Goal: Navigation & Orientation: Find specific page/section

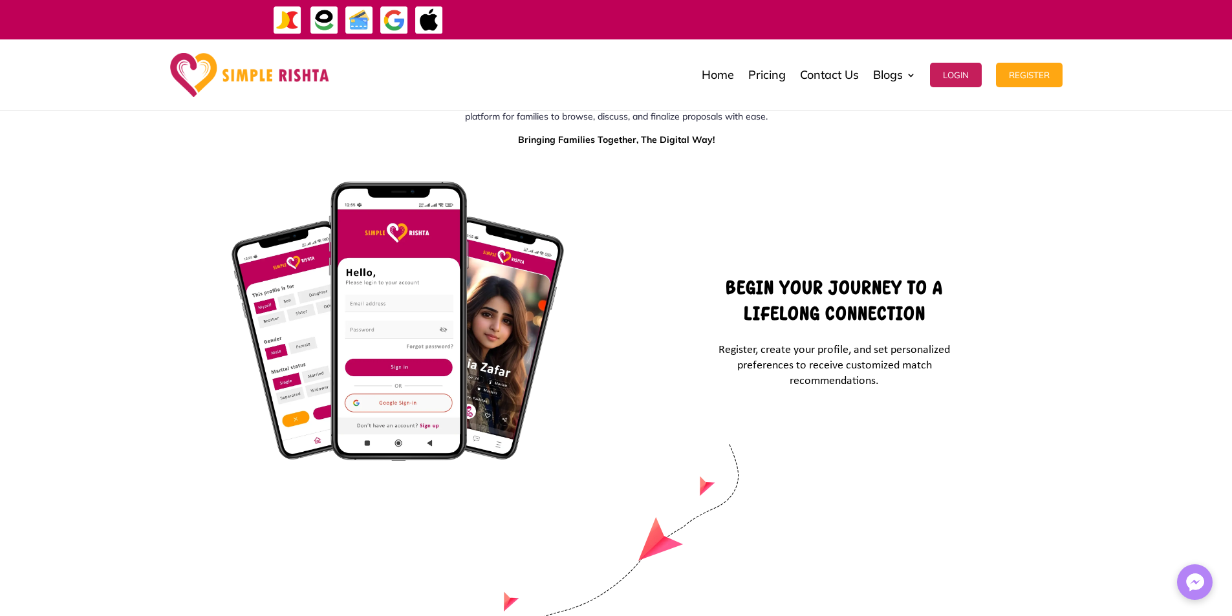
scroll to position [2520, 0]
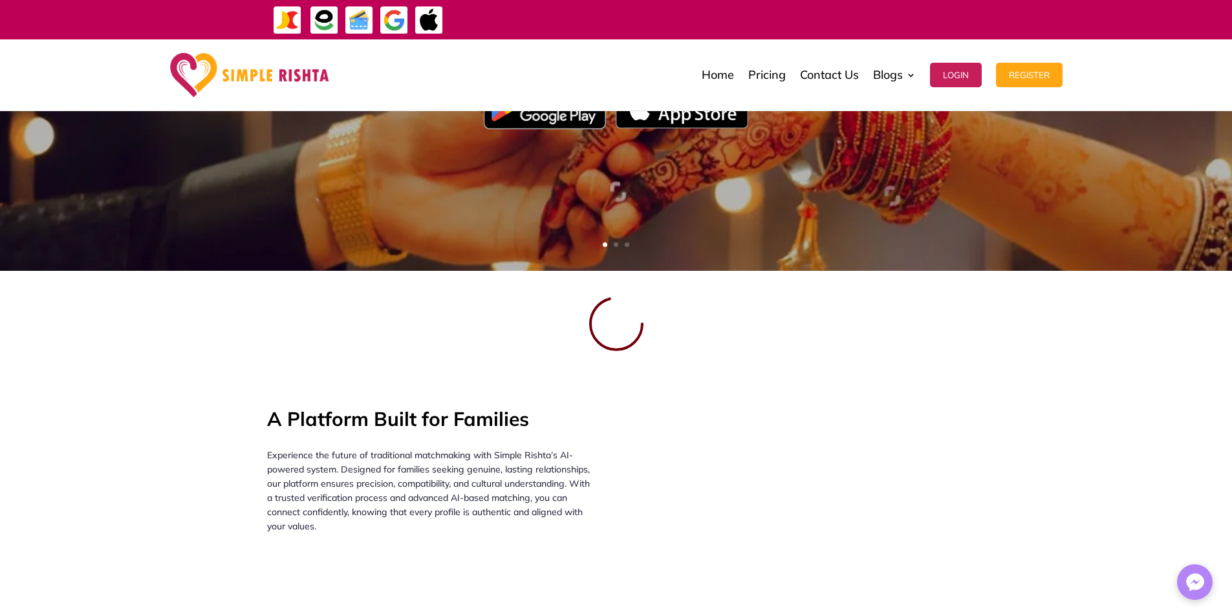
scroll to position [259, 0]
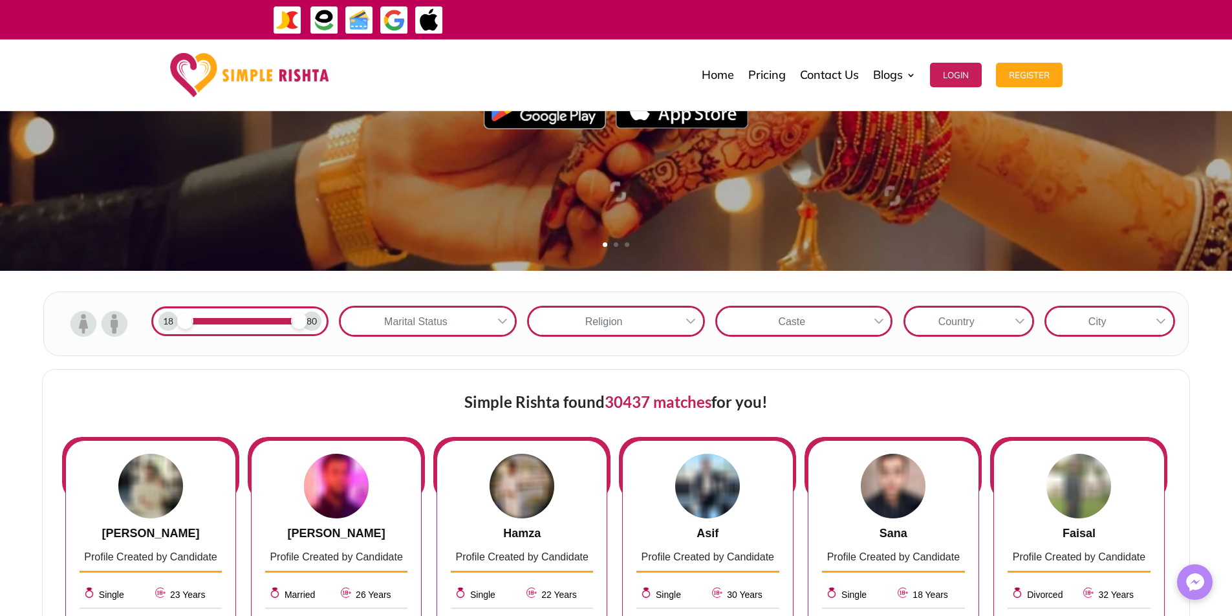
click at [495, 324] on div at bounding box center [502, 321] width 25 height 27
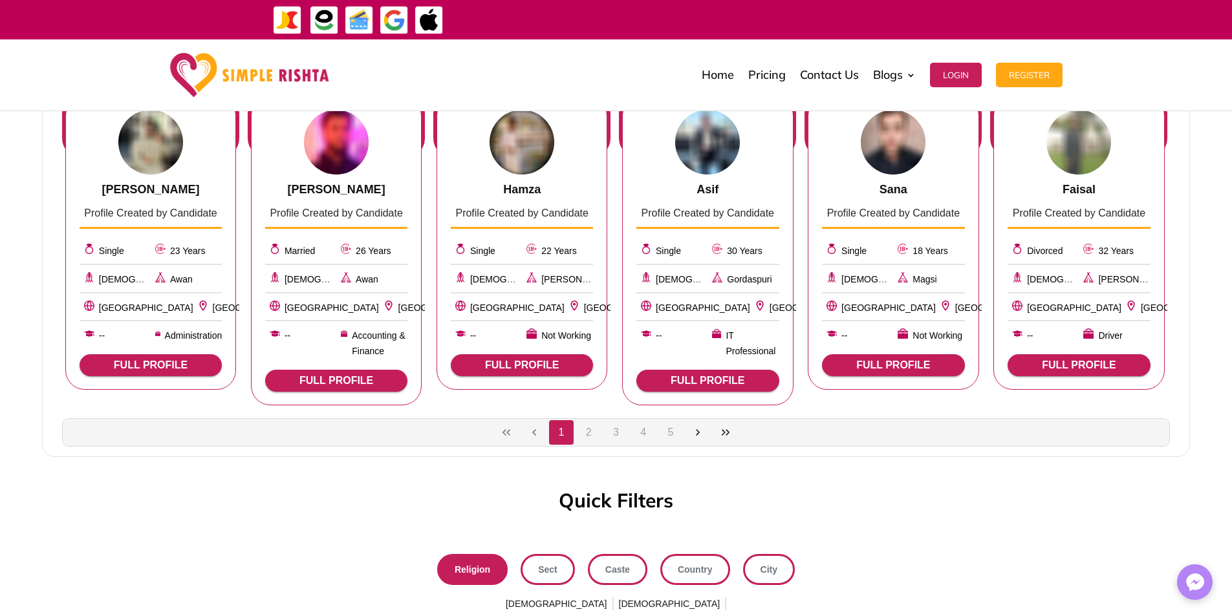
scroll to position [647, 0]
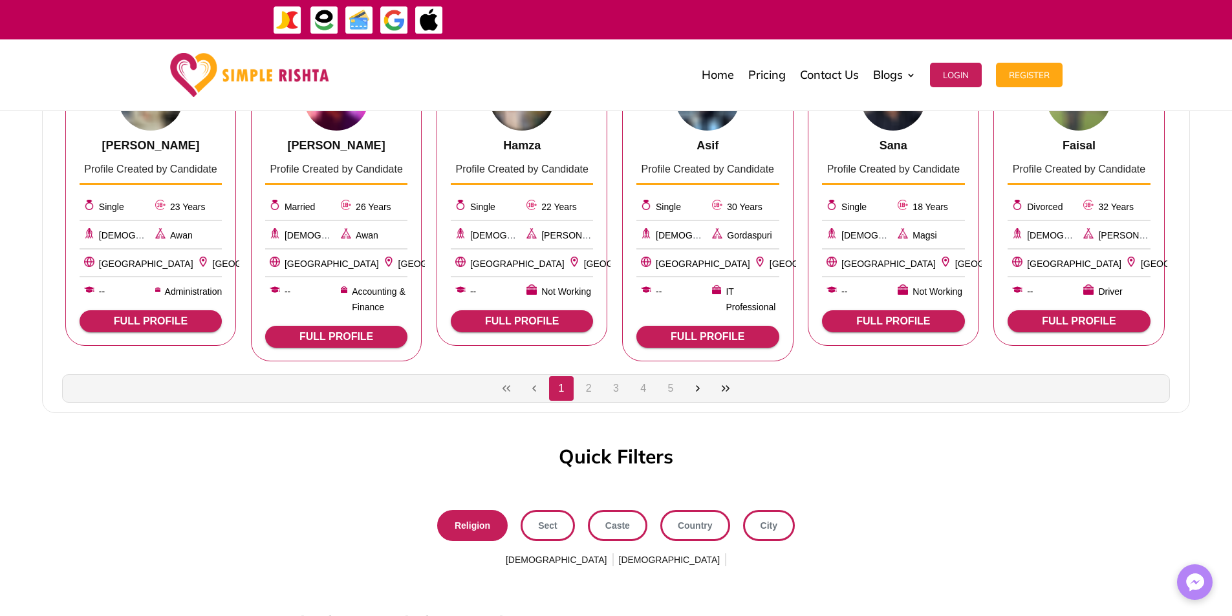
click at [589, 390] on button "2" at bounding box center [588, 388] width 25 height 25
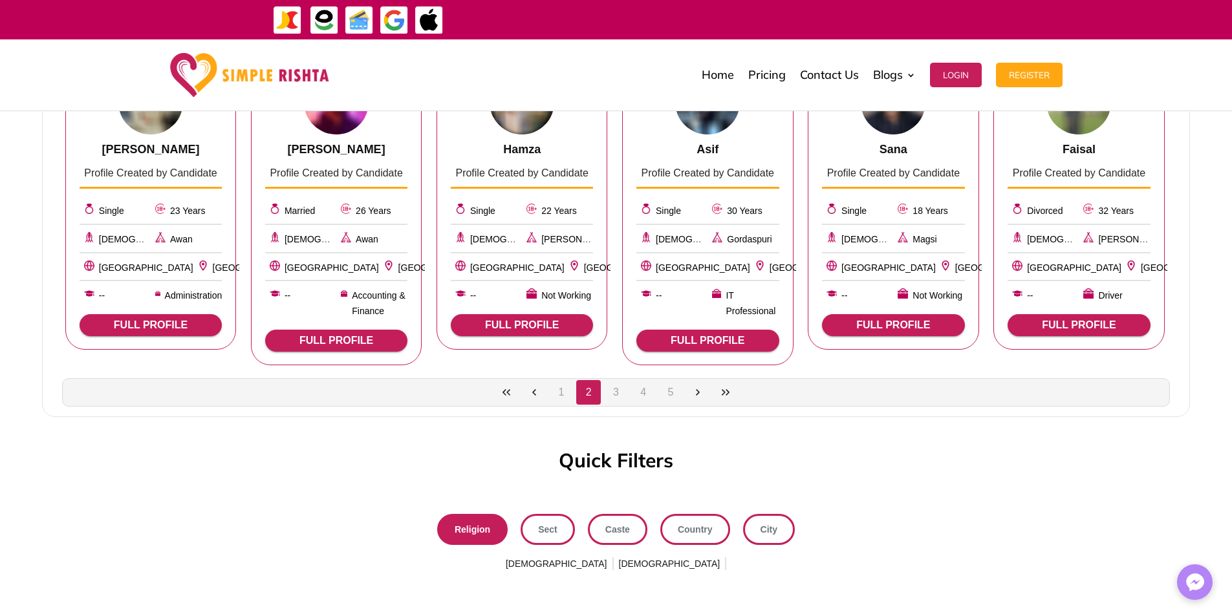
click at [613, 392] on button "3" at bounding box center [616, 392] width 25 height 25
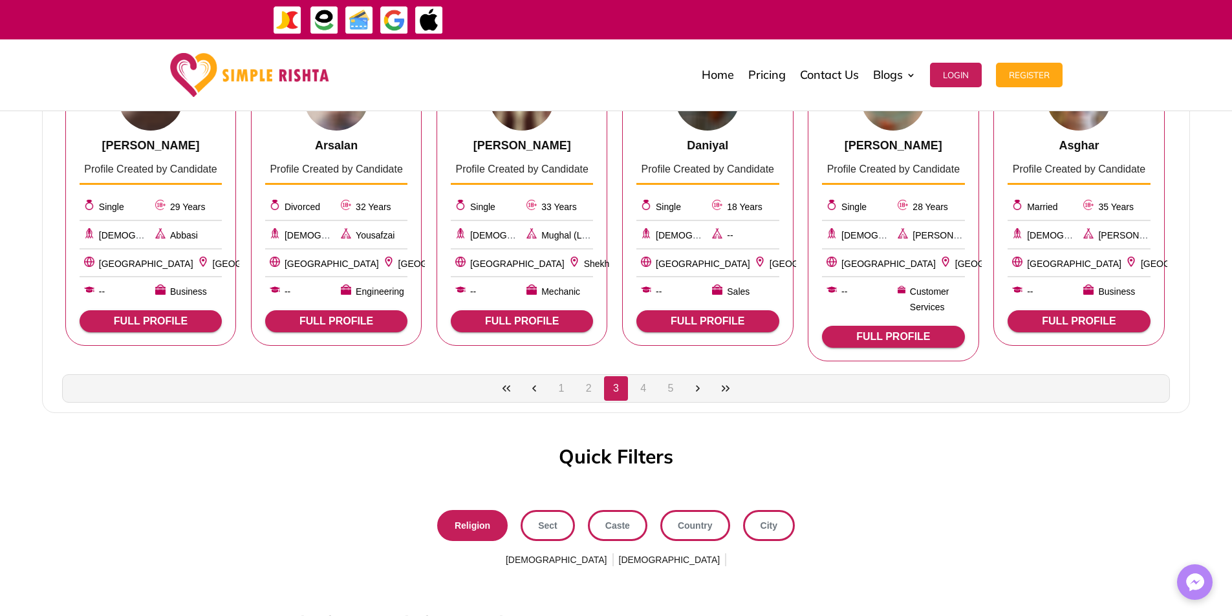
click at [640, 394] on button "4" at bounding box center [643, 388] width 25 height 25
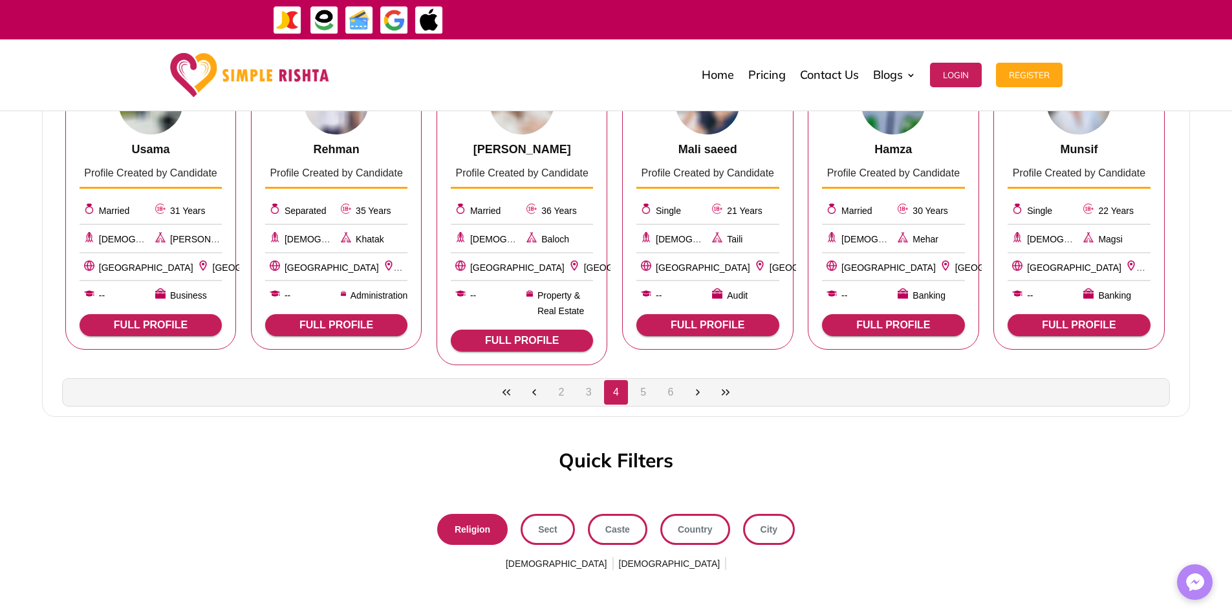
click at [674, 393] on button "6" at bounding box center [670, 392] width 25 height 25
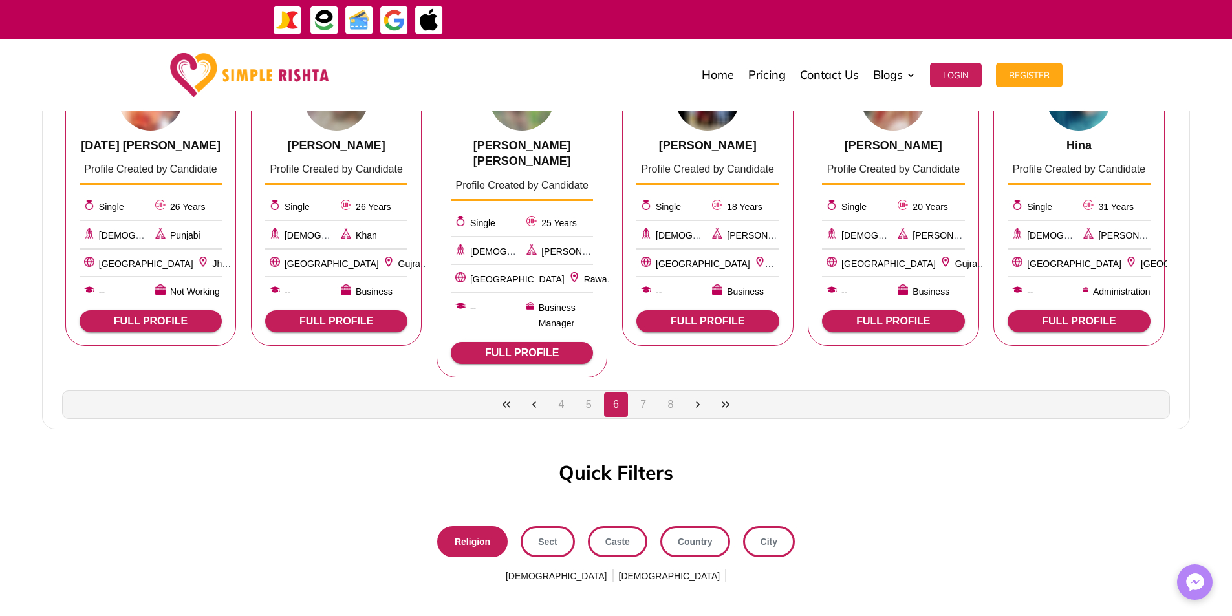
click at [645, 393] on button "7" at bounding box center [643, 405] width 25 height 25
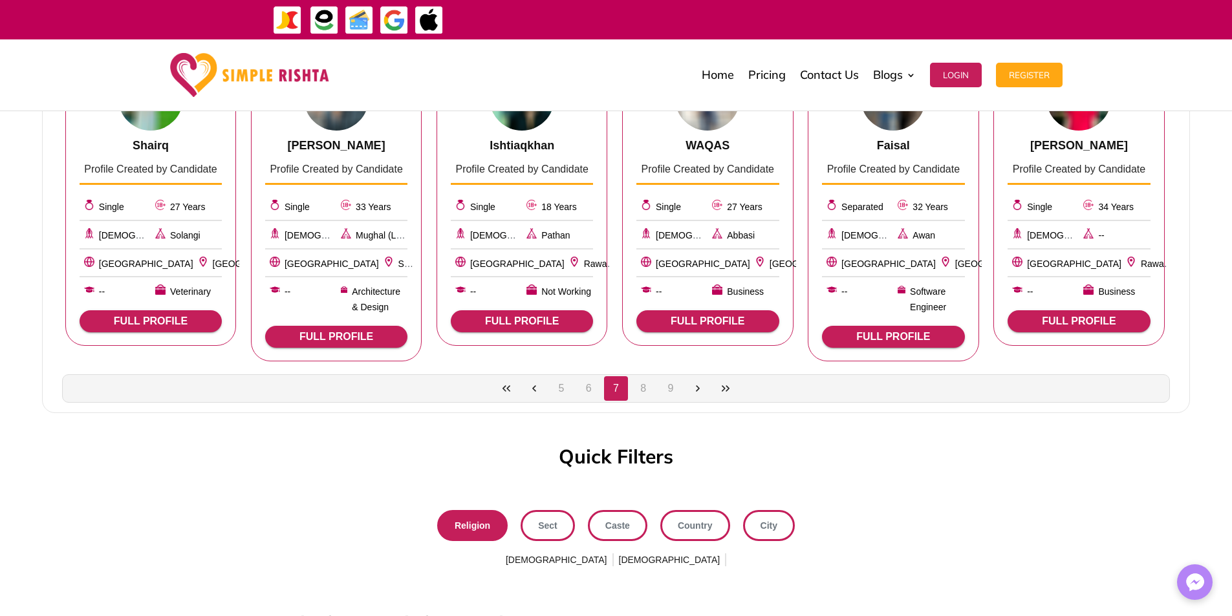
click at [645, 400] on button "8" at bounding box center [643, 388] width 25 height 25
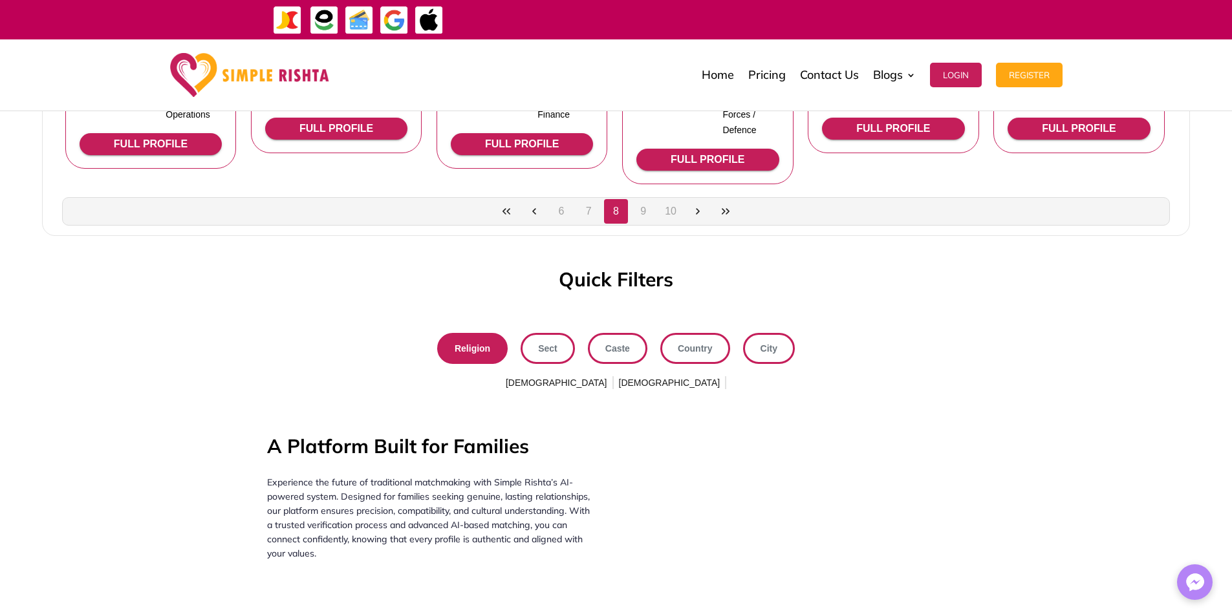
scroll to position [841, 0]
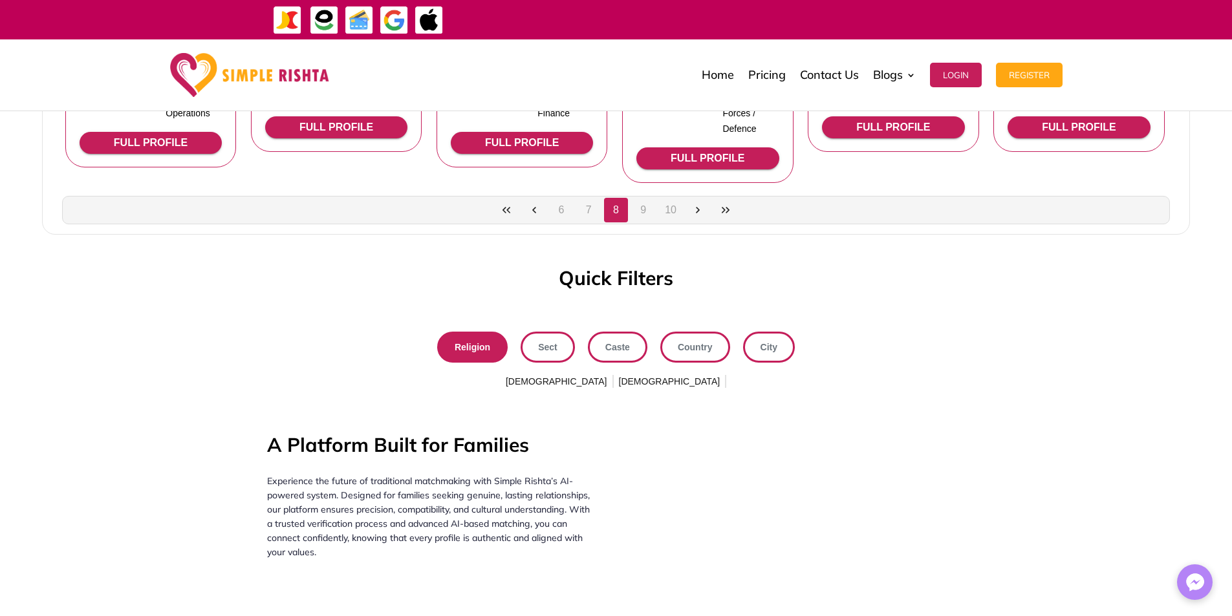
click at [633, 338] on link "Caste" at bounding box center [618, 347] width 60 height 31
click at [616, 372] on span "[PERSON_NAME]" at bounding box center [576, 382] width 80 height 21
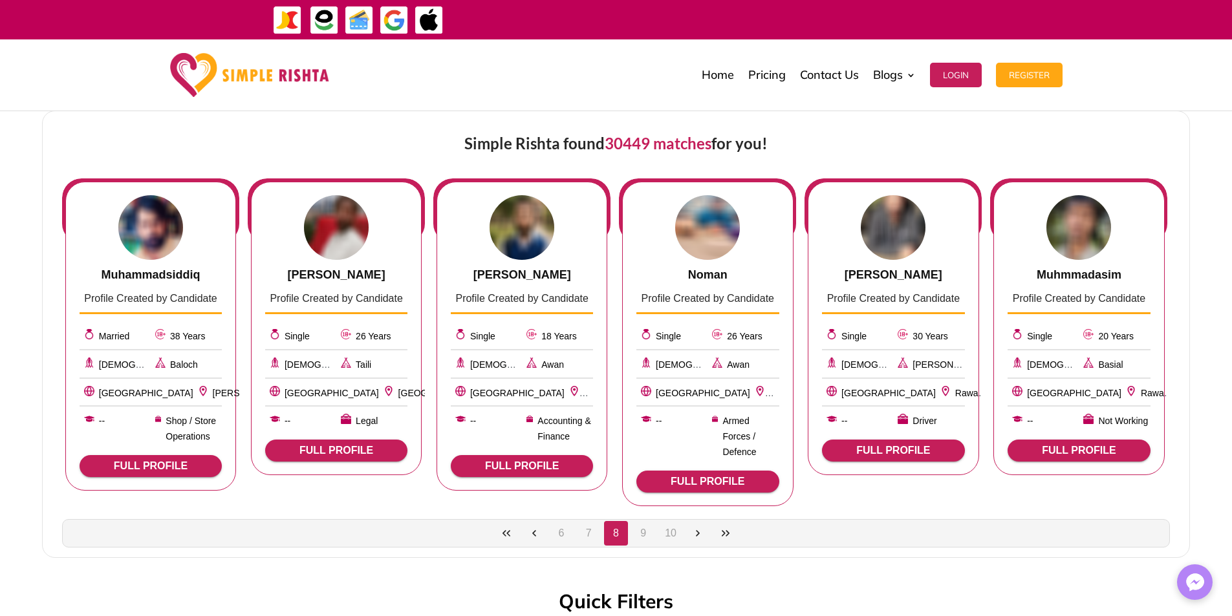
scroll to position [259, 0]
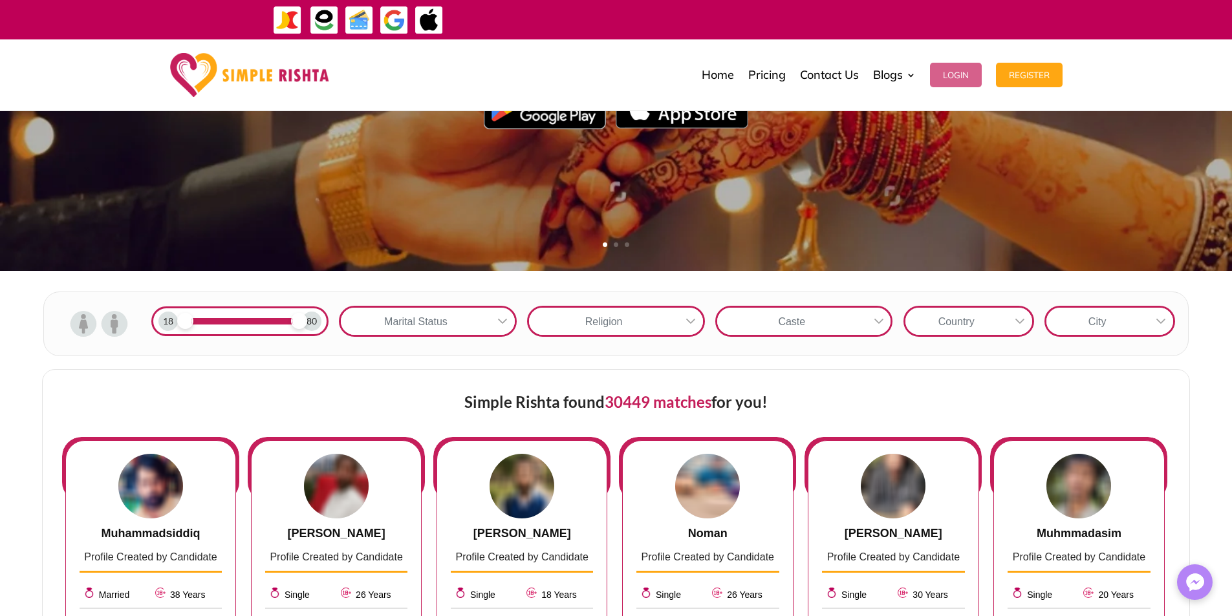
click at [967, 83] on button "Login" at bounding box center [956, 75] width 52 height 25
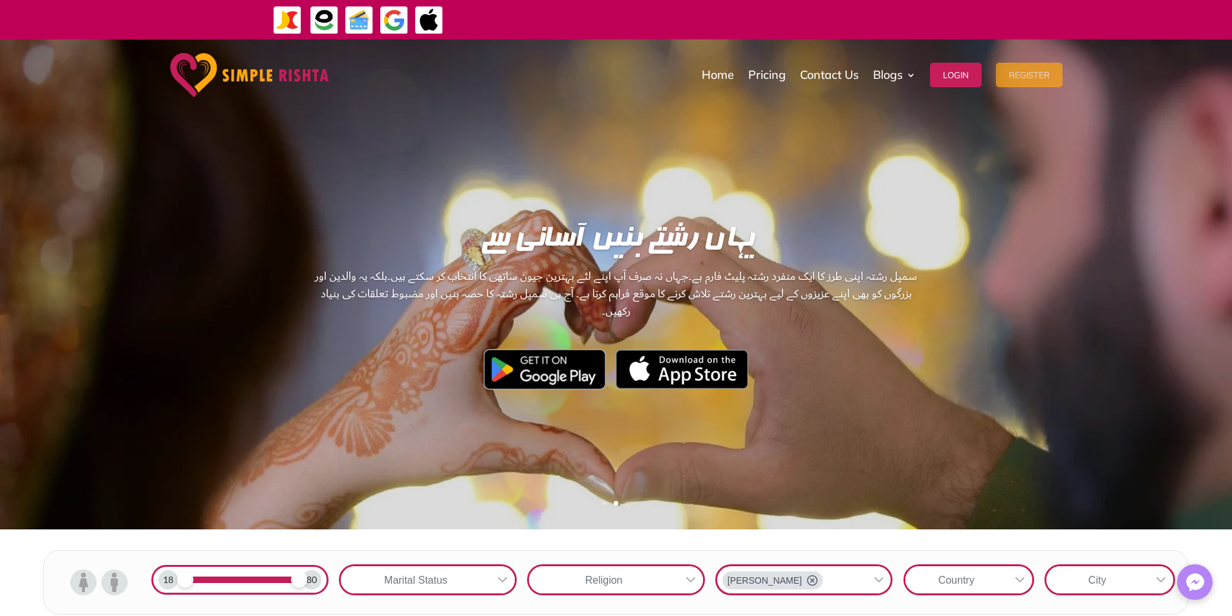
click at [1030, 67] on button "Register" at bounding box center [1029, 75] width 67 height 25
